Goal: Transaction & Acquisition: Purchase product/service

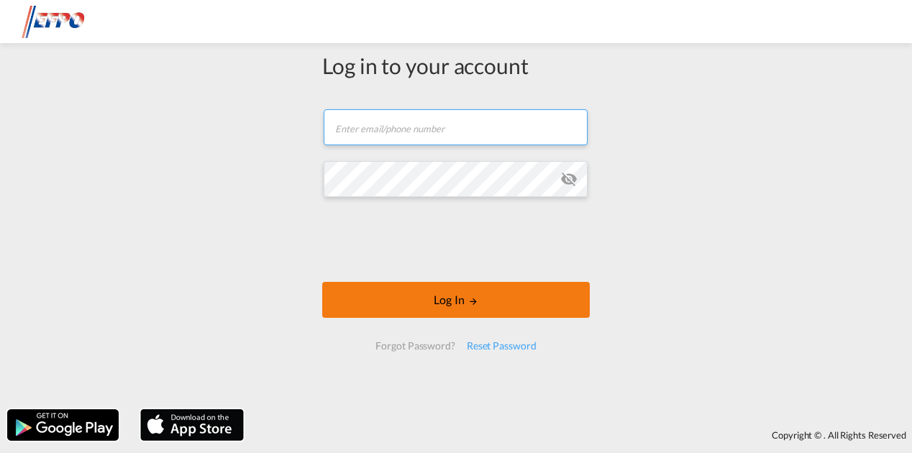
type input "[EMAIL_ADDRESS][DOMAIN_NAME]"
click at [421, 300] on button "Log In" at bounding box center [456, 300] width 268 height 36
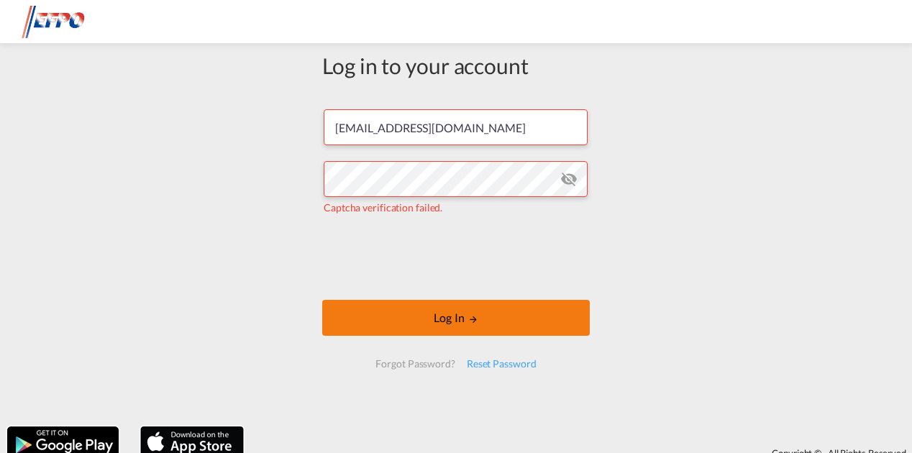
click at [524, 320] on button "Log In" at bounding box center [456, 318] width 268 height 36
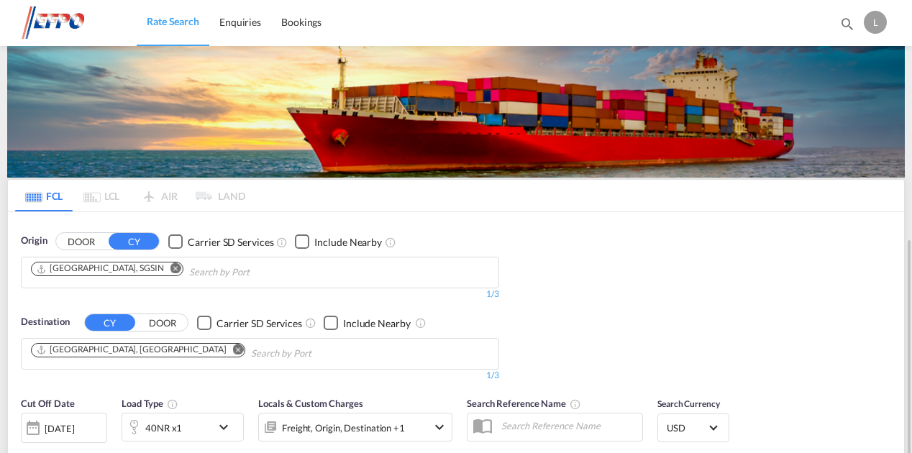
scroll to position [144, 0]
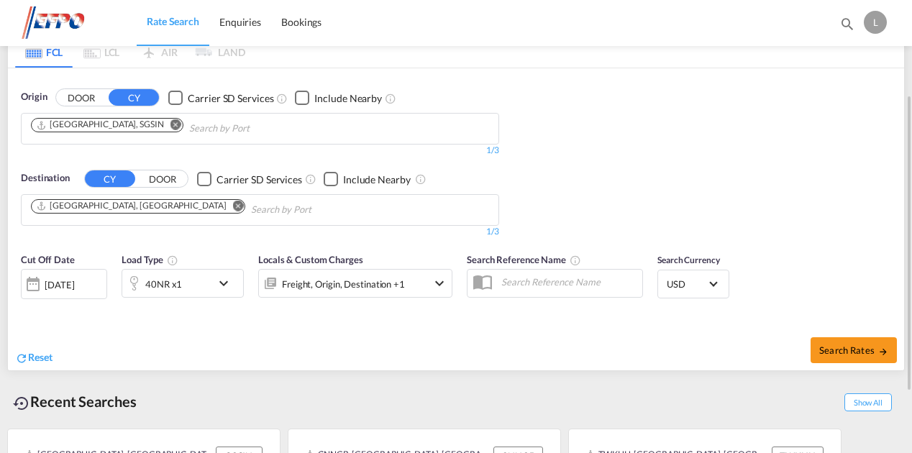
click at [161, 132] on button "Remove" at bounding box center [172, 126] width 22 height 14
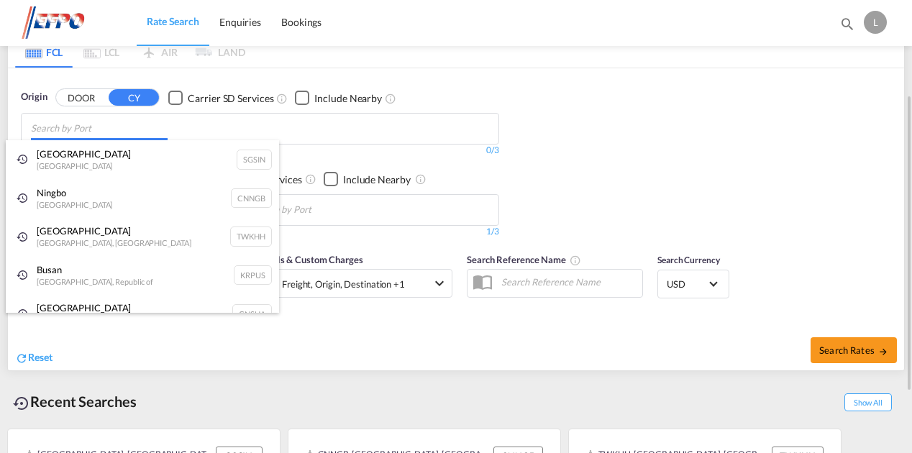
click at [111, 127] on body "Rate Search Enquiries Bookings Rate Search Enquiries Bookings" at bounding box center [456, 226] width 912 height 453
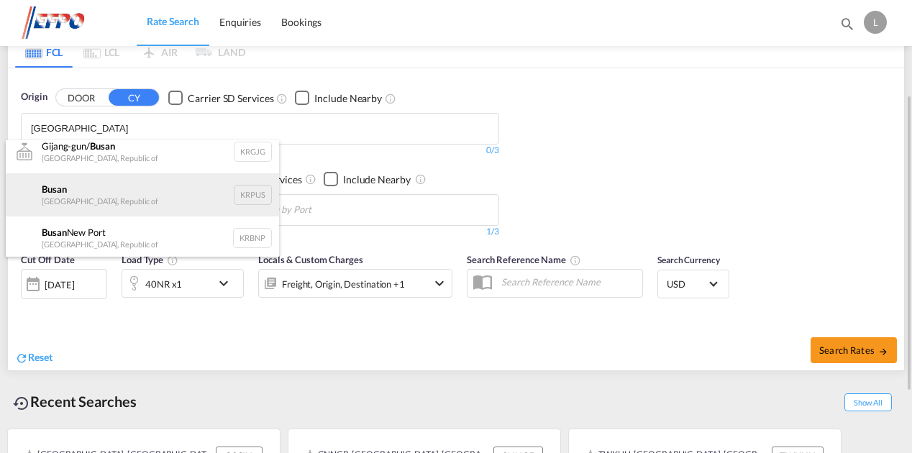
scroll to position [13, 0]
type input "[GEOGRAPHIC_DATA]"
click at [114, 193] on div "Busan Korea, Republic of KRPUS" at bounding box center [142, 192] width 273 height 43
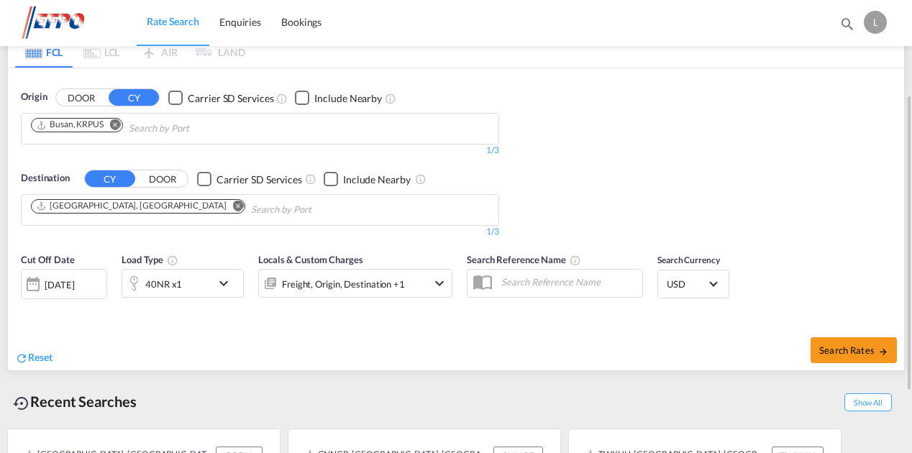
scroll to position [216, 0]
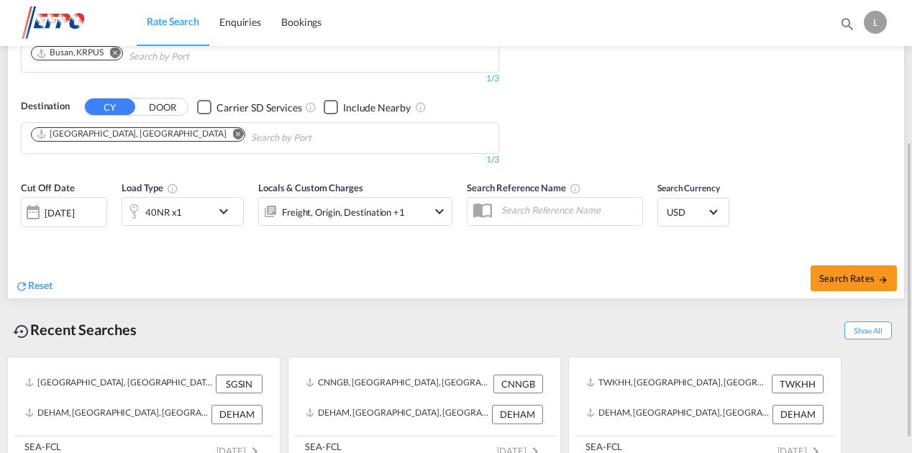
click at [74, 210] on div "[DATE]" at bounding box center [60, 213] width 30 height 13
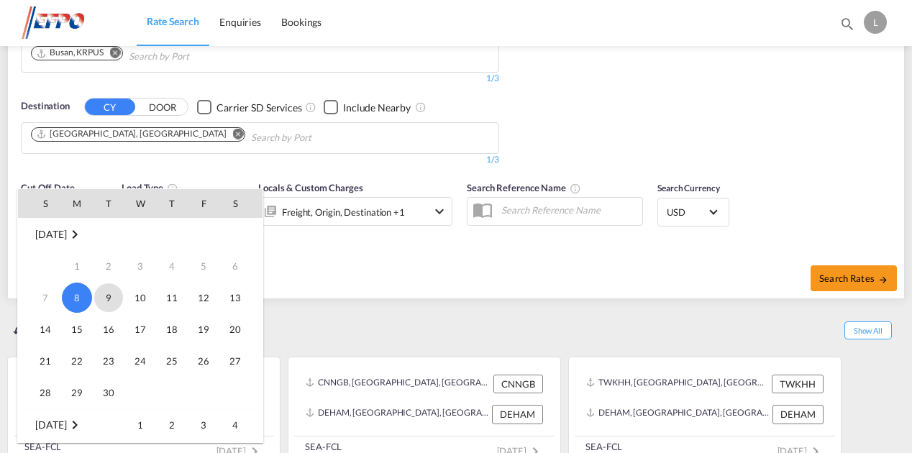
click at [117, 298] on span "9" at bounding box center [108, 297] width 29 height 29
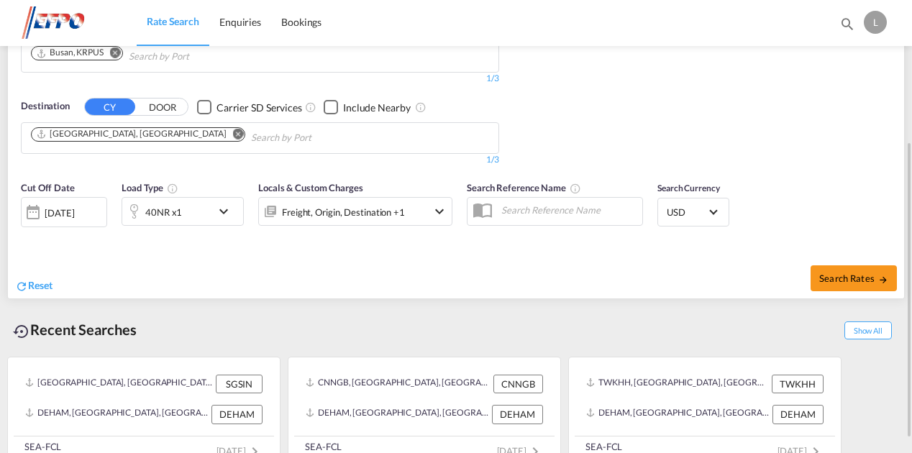
click at [188, 203] on div "40NR x1" at bounding box center [166, 211] width 89 height 29
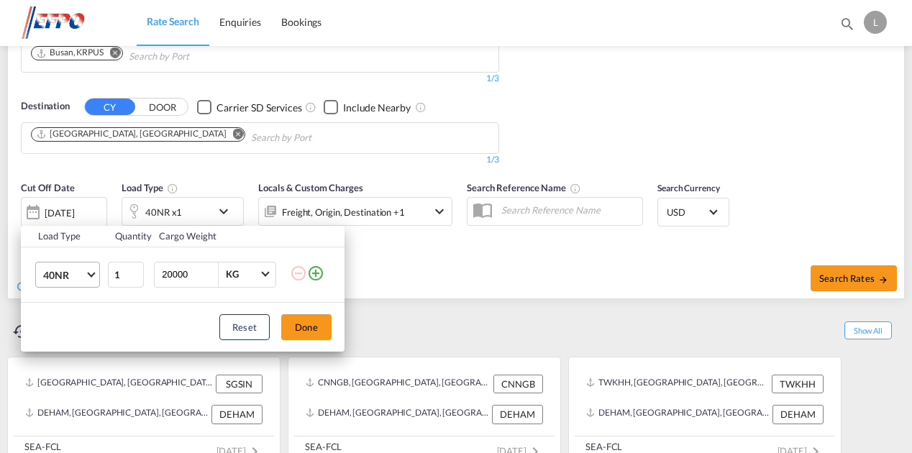
click at [93, 273] on span "Choose: \a40NR" at bounding box center [91, 273] width 8 height 8
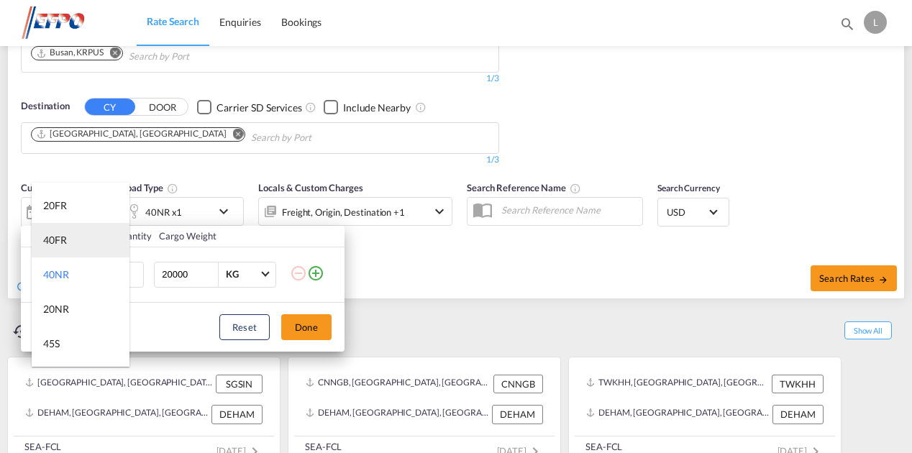
scroll to position [0, 0]
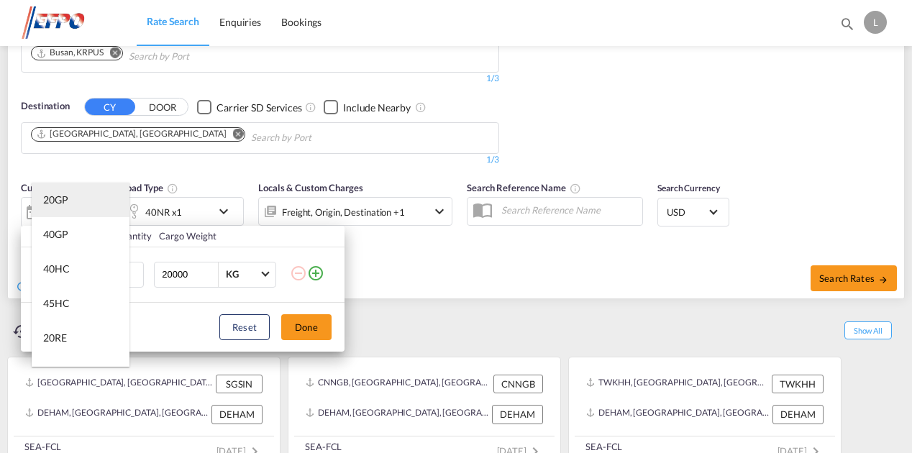
click at [77, 198] on md-option "20GP" at bounding box center [81, 200] width 98 height 35
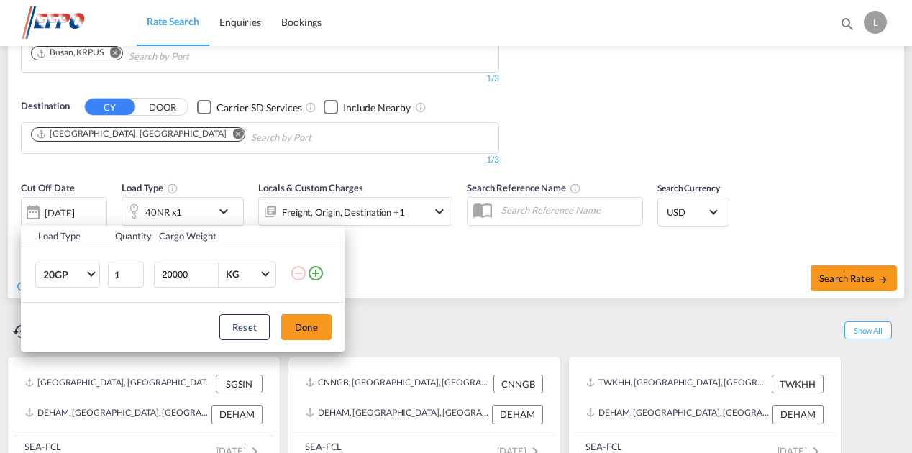
click at [319, 346] on div "Reset Done" at bounding box center [183, 327] width 324 height 49
click at [317, 334] on button "Done" at bounding box center [306, 327] width 50 height 26
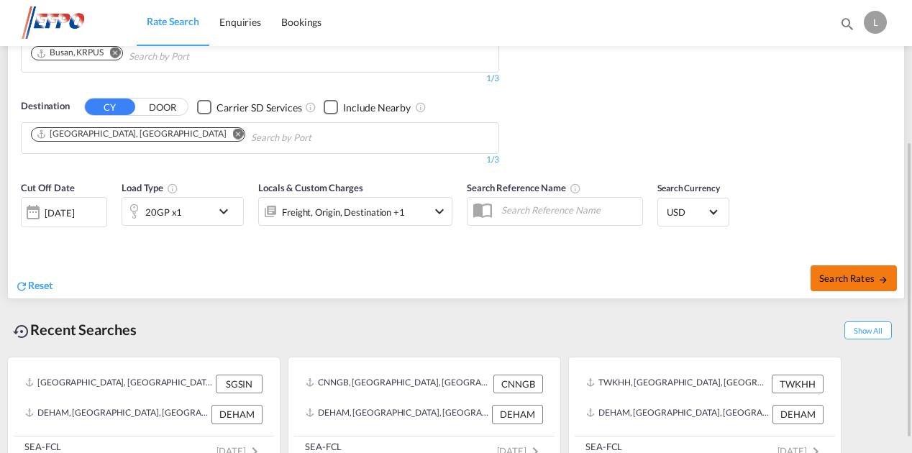
click at [827, 272] on button "Search Rates" at bounding box center [854, 279] width 86 height 26
type input "KRPUS to DEHAM / [DATE]"
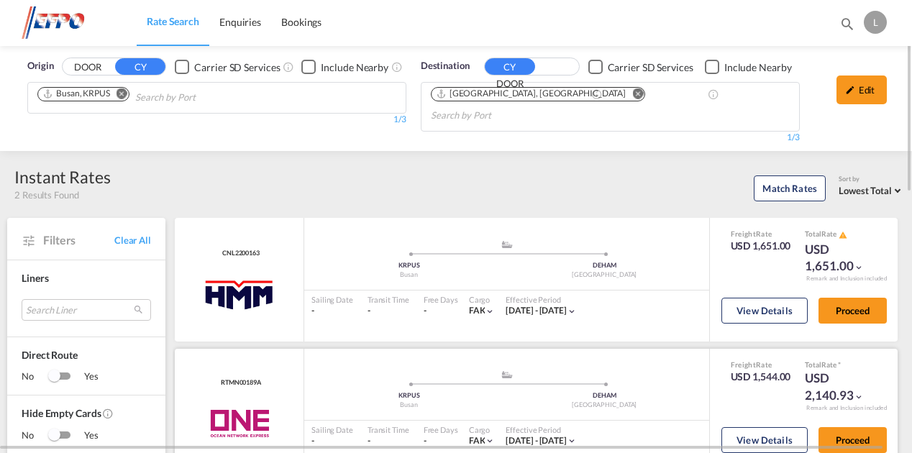
scroll to position [72, 0]
